Goal: Find specific page/section: Find specific page/section

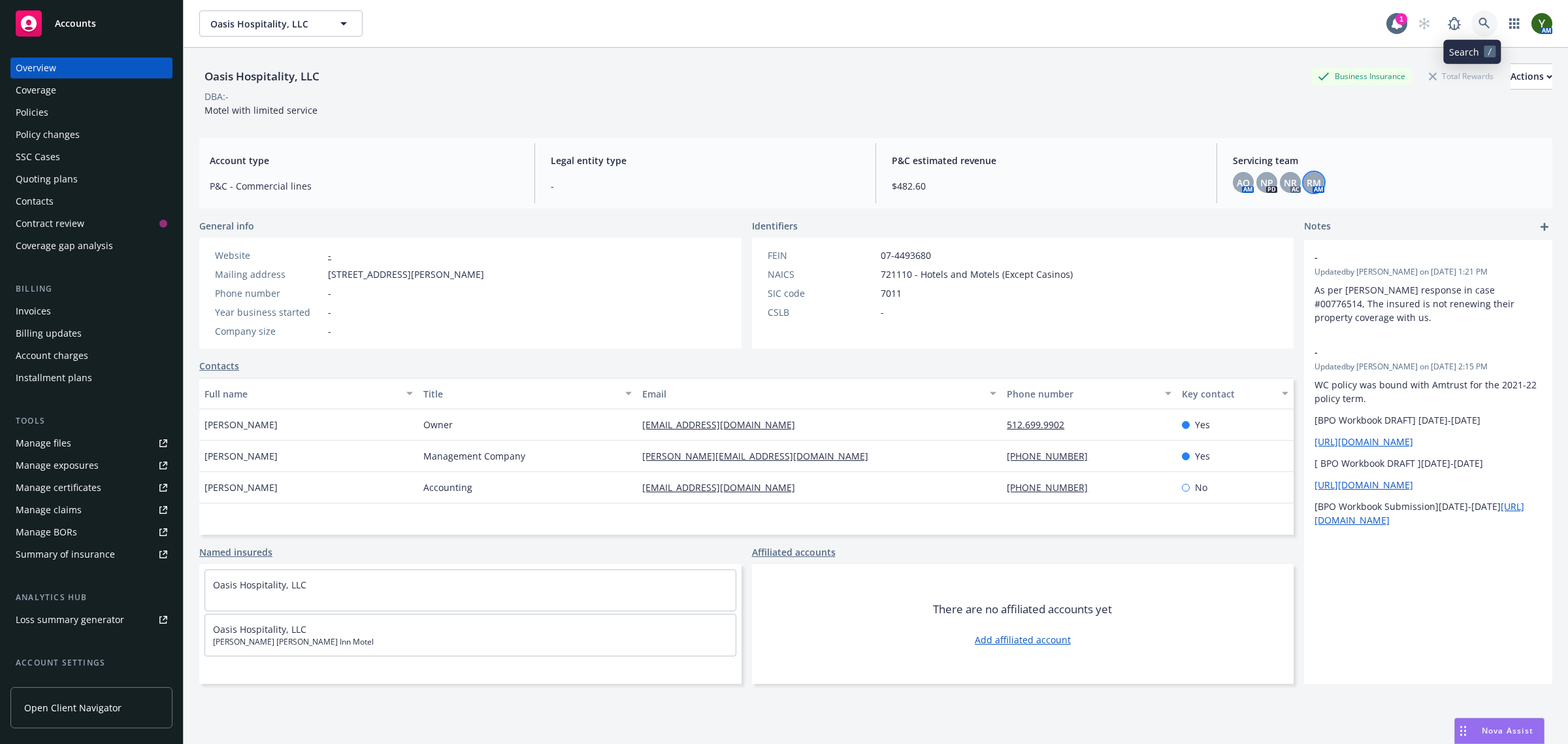
click at [1473, 14] on link at bounding box center [1484, 24] width 27 height 27
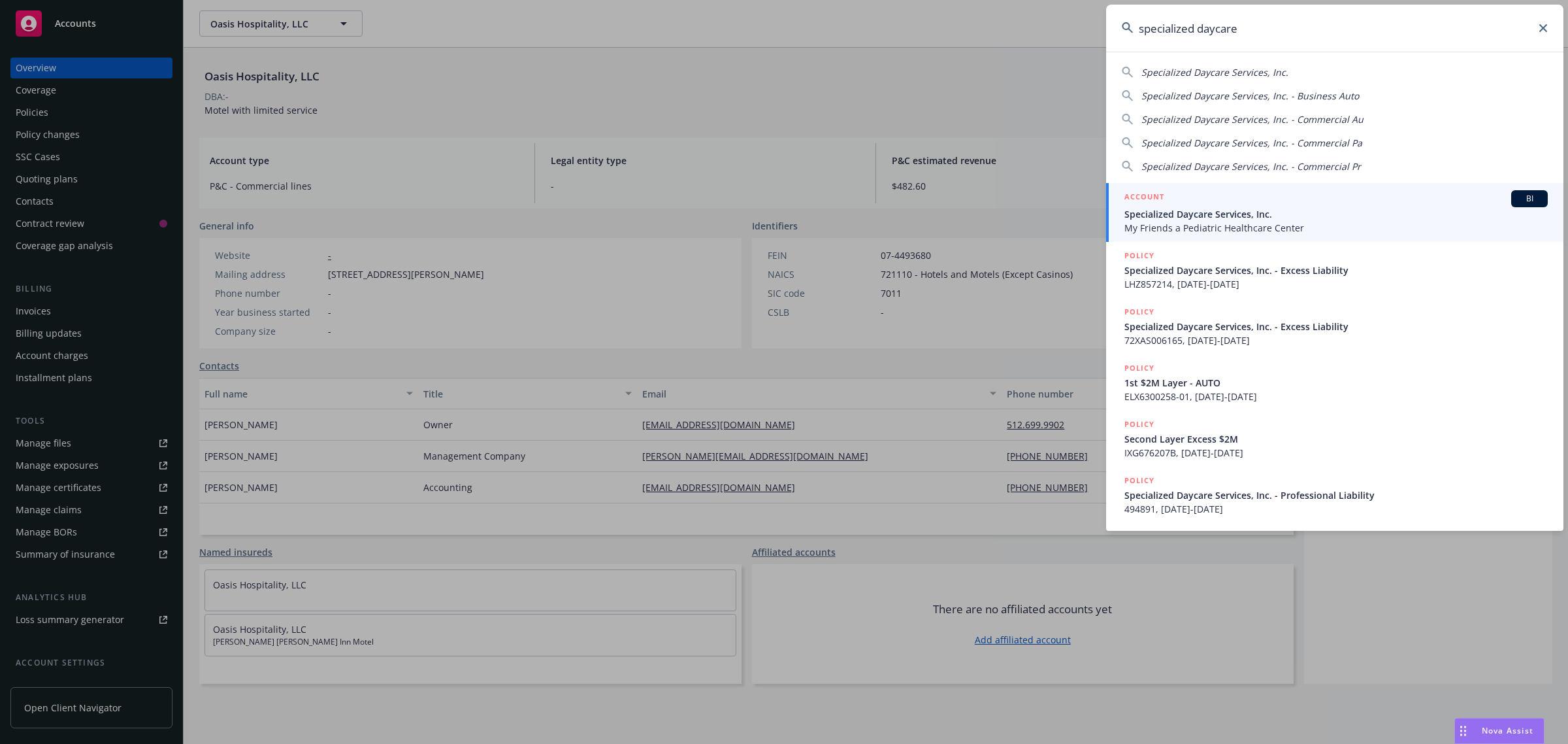
type input "specialized daycare"
click at [1170, 217] on span "Specialized Daycare Services, Inc." at bounding box center [1336, 214] width 423 height 14
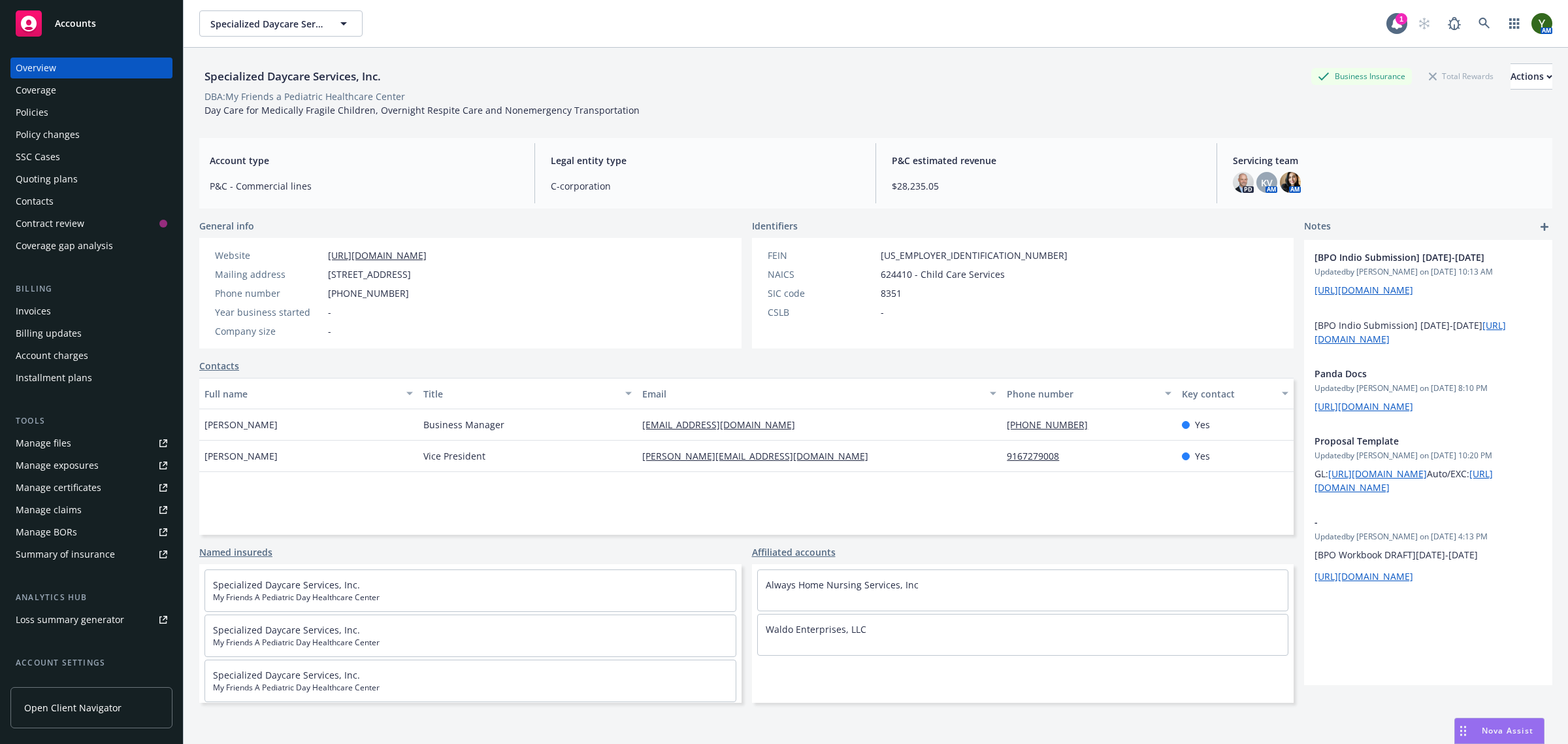
click at [67, 111] on div "Policies" at bounding box center [92, 112] width 152 height 21
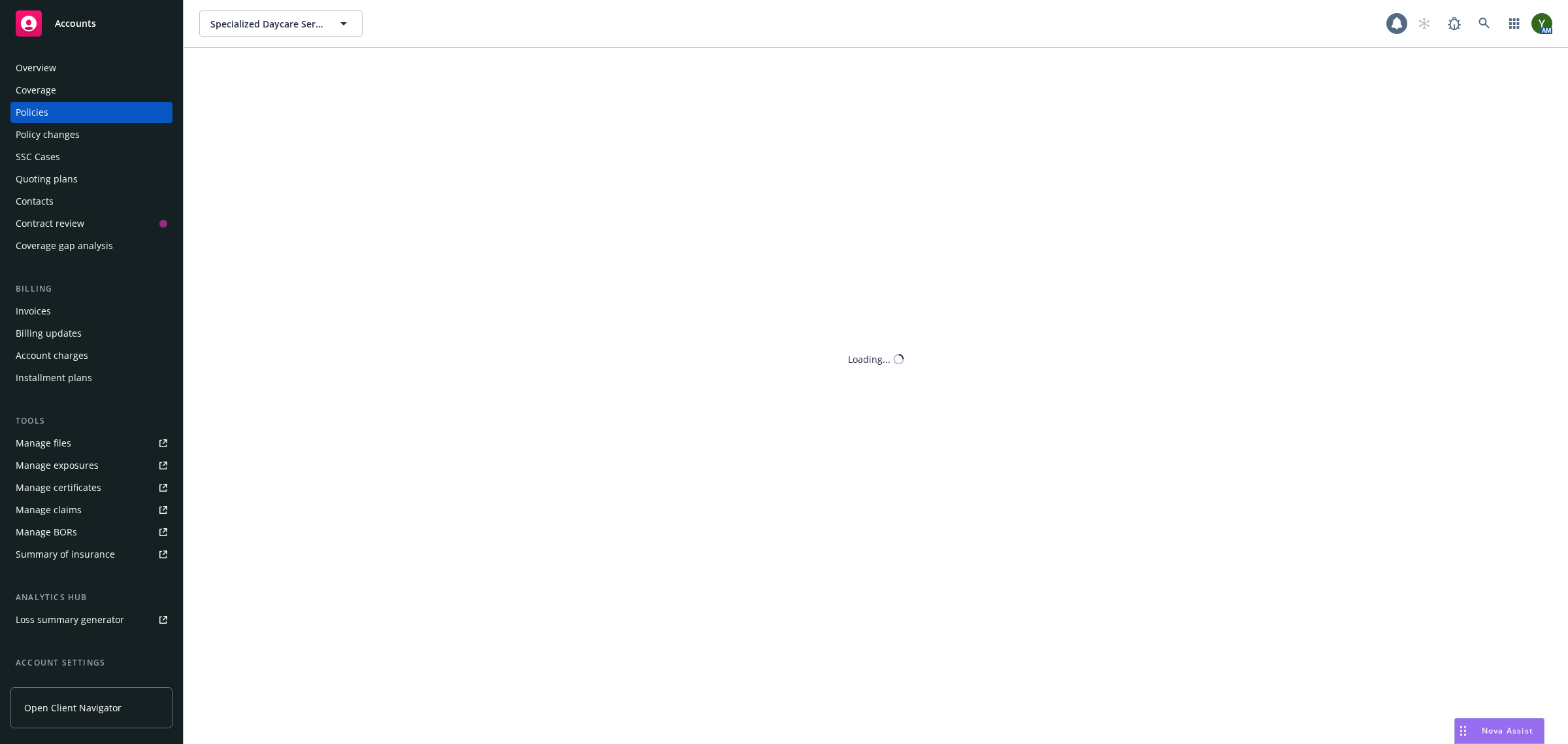
click at [24, 113] on div "Policies" at bounding box center [32, 112] width 33 height 21
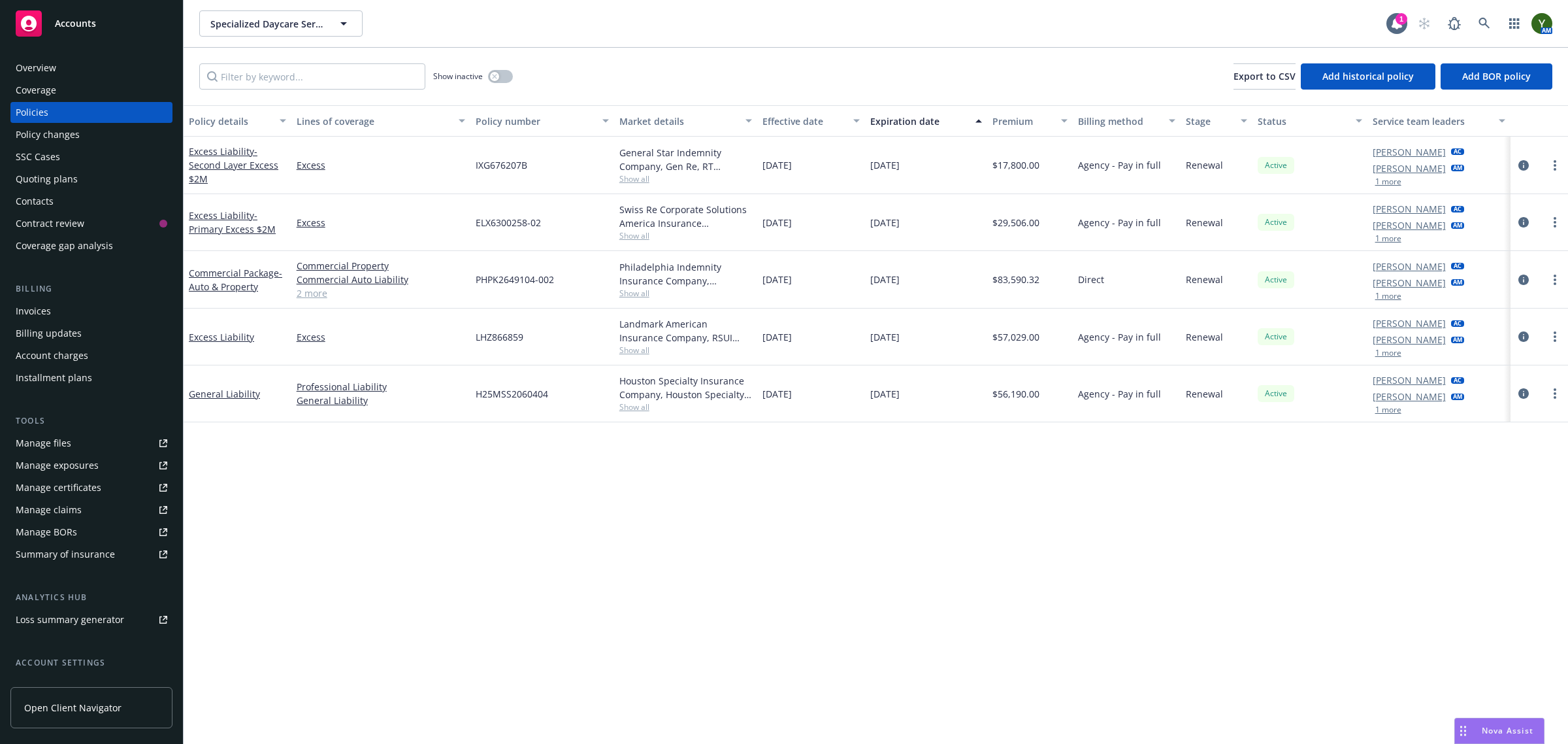
drag, startPoint x: 785, startPoint y: 148, endPoint x: 943, endPoint y: 292, distance: 213.8
click at [943, 292] on div "Excess Liability - Second Layer Excess $2M Excess IXG676207B General Star Indem…" at bounding box center [875, 268] width 1384 height 262
click at [890, 568] on div "Policy details Lines of coverage Policy number Market details Effective date Ex…" at bounding box center [875, 424] width 1384 height 639
